Goal: Information Seeking & Learning: Learn about a topic

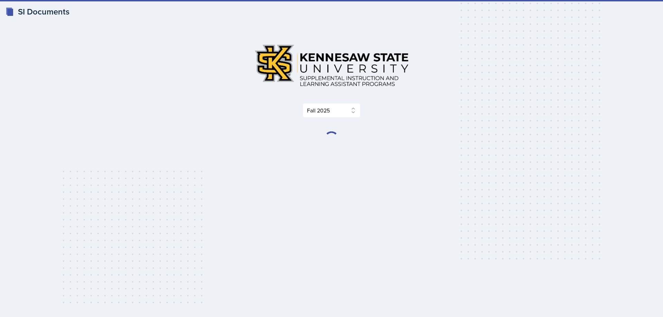
select select "2bed604d-1099-4043-b1bc-2365e8740244"
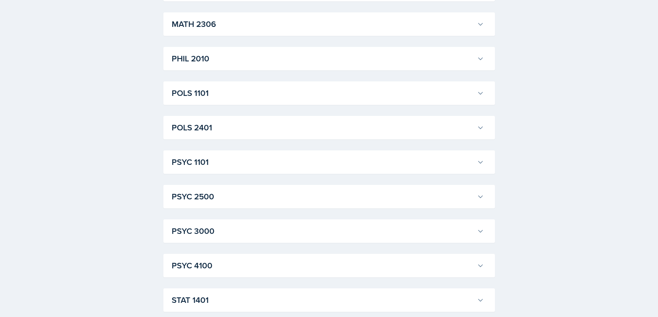
scroll to position [917, 0]
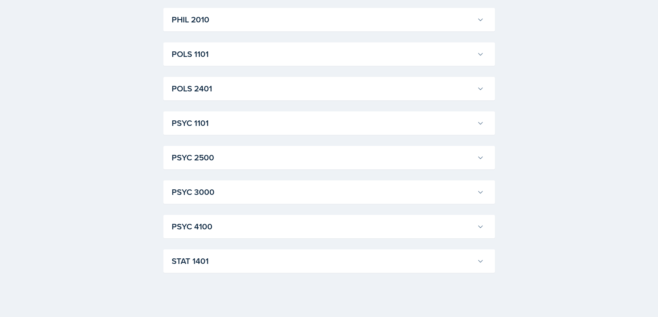
click at [481, 228] on icon at bounding box center [480, 226] width 7 height 7
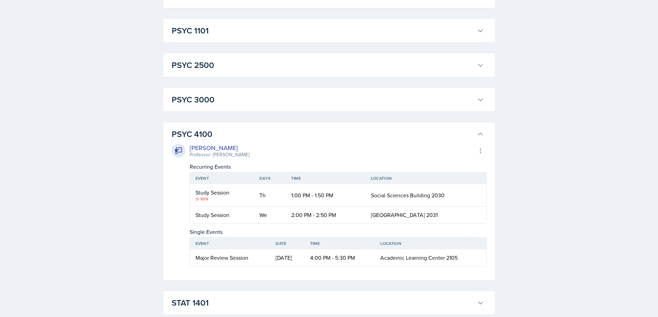
scroll to position [1021, 0]
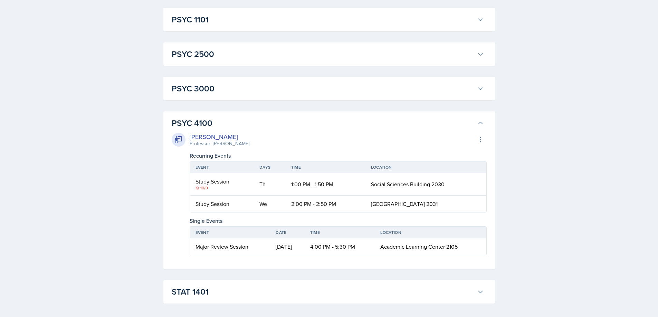
click at [468, 122] on h3 "PSYC 4100" at bounding box center [323, 123] width 302 height 12
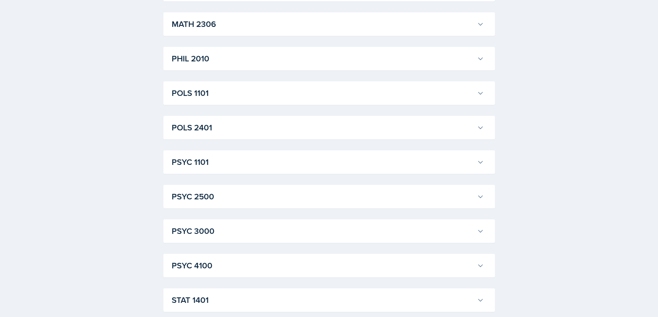
scroll to position [917, 0]
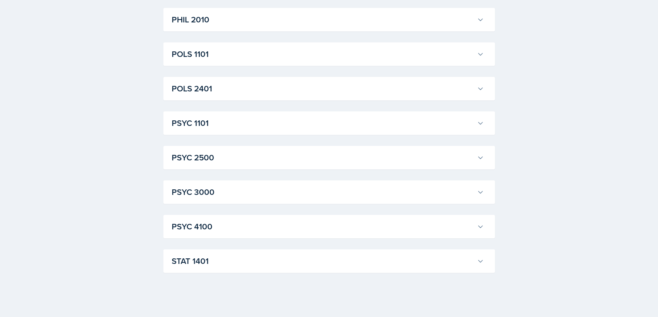
click at [483, 193] on icon at bounding box center [480, 192] width 7 height 7
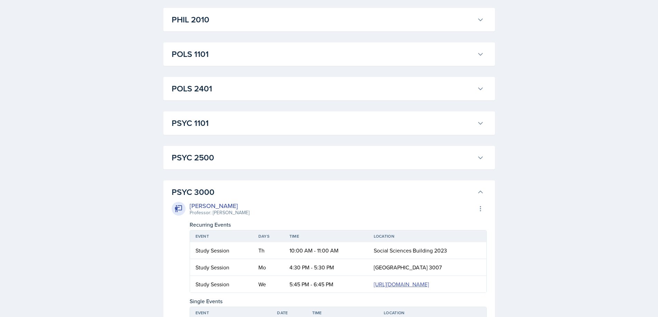
click at [477, 187] on button "PSYC 3000" at bounding box center [327, 192] width 315 height 15
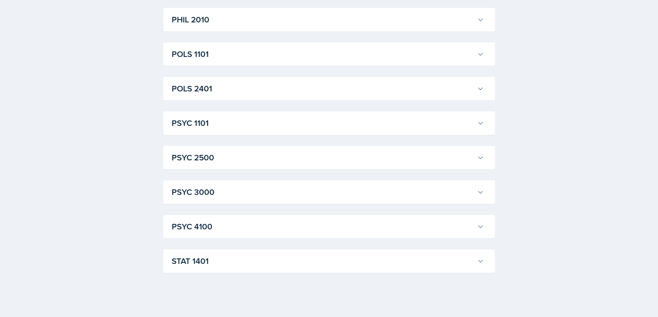
click at [291, 256] on h3 "STAT 1401" at bounding box center [323, 261] width 302 height 12
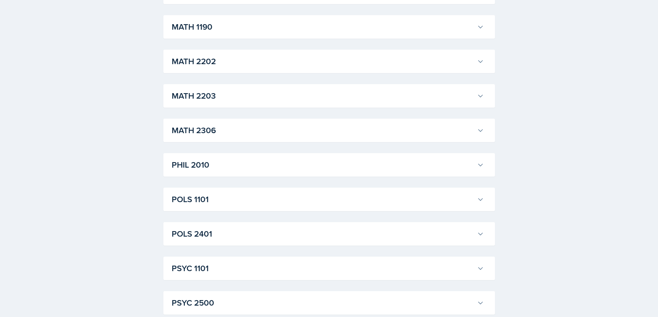
scroll to position [848, 0]
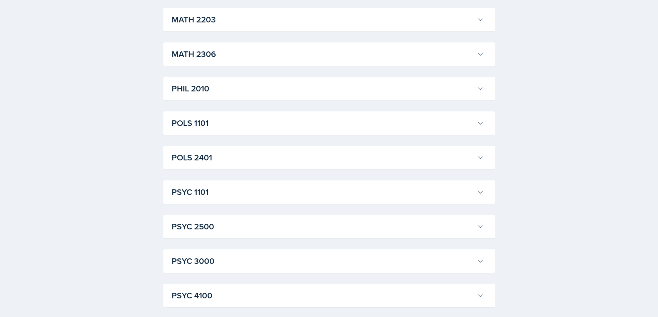
click at [423, 294] on h3 "PSYC 4100" at bounding box center [323, 296] width 302 height 12
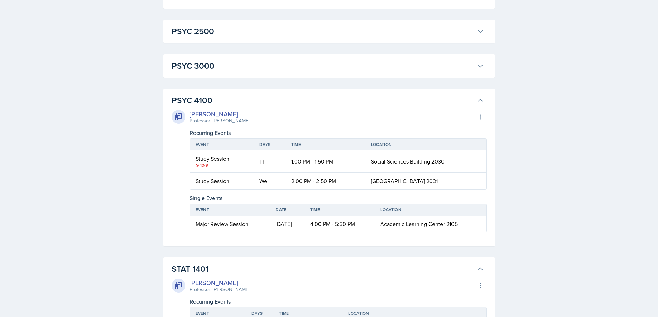
scroll to position [1056, 0]
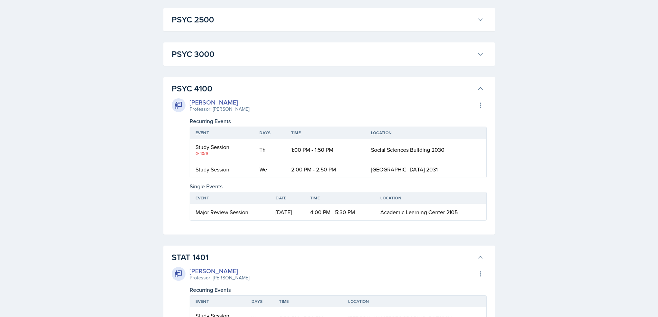
click at [478, 257] on icon at bounding box center [480, 257] width 7 height 7
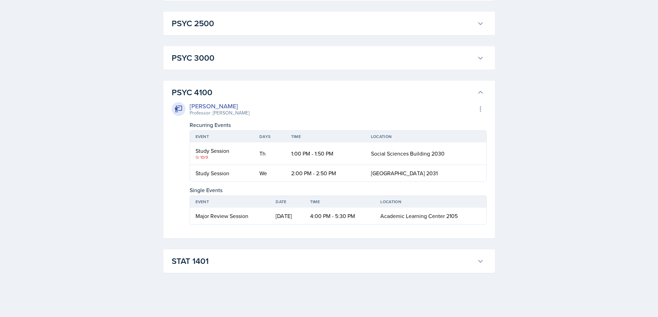
click at [176, 110] on icon at bounding box center [178, 109] width 7 height 7
click at [343, 252] on div "STAT [GEOGRAPHIC_DATA][PERSON_NAME] Professor: [PERSON_NAME] Export to Google C…" at bounding box center [328, 261] width 331 height 23
click at [394, 255] on h3 "STAT 1401" at bounding box center [323, 261] width 302 height 12
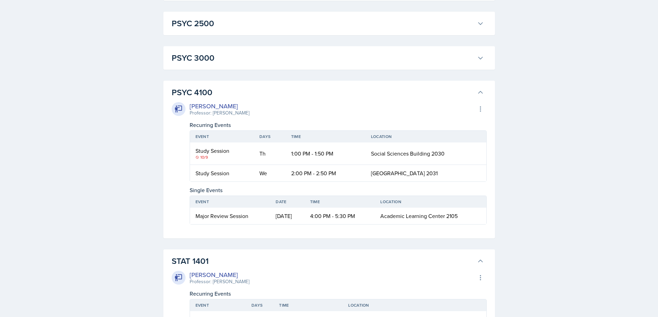
click at [427, 258] on h3 "STAT 1401" at bounding box center [323, 261] width 302 height 12
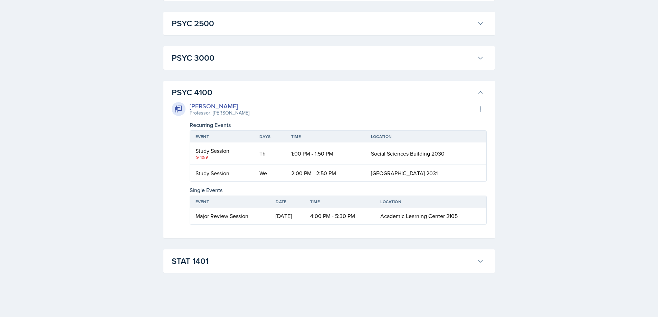
click at [474, 114] on div "[PERSON_NAME] Professor: [PERSON_NAME] Story Export to Google Calendar" at bounding box center [329, 108] width 315 height 15
click at [476, 112] on button at bounding box center [480, 109] width 12 height 12
click at [473, 113] on div "[PERSON_NAME] Professor: [PERSON_NAME] Story Export to Google Calendar" at bounding box center [329, 108] width 315 height 15
click at [482, 93] on icon at bounding box center [480, 92] width 7 height 7
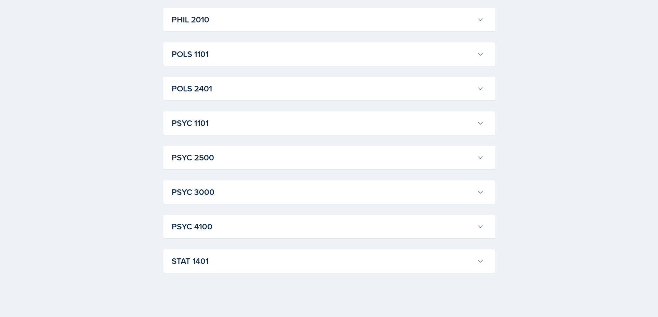
click at [464, 90] on h3 "POLS 2401" at bounding box center [323, 88] width 302 height 12
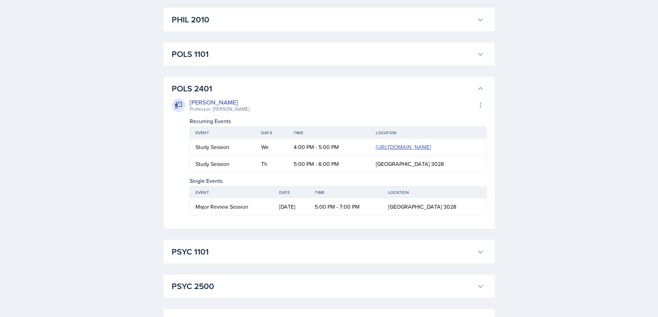
click at [456, 92] on h3 "POLS 2401" at bounding box center [323, 88] width 302 height 12
